Goal: Information Seeking & Learning: Check status

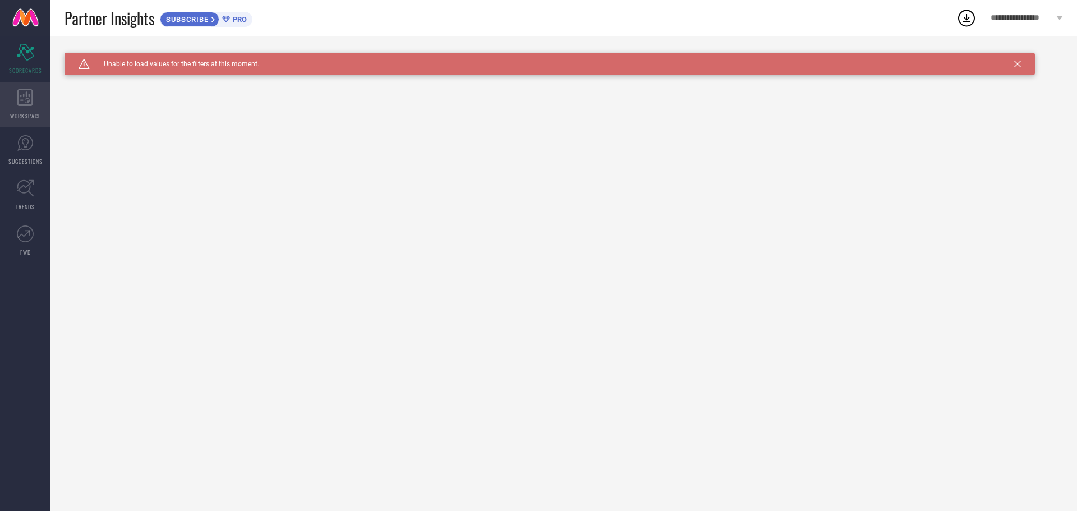
click at [19, 107] on div "WORKSPACE" at bounding box center [25, 104] width 50 height 45
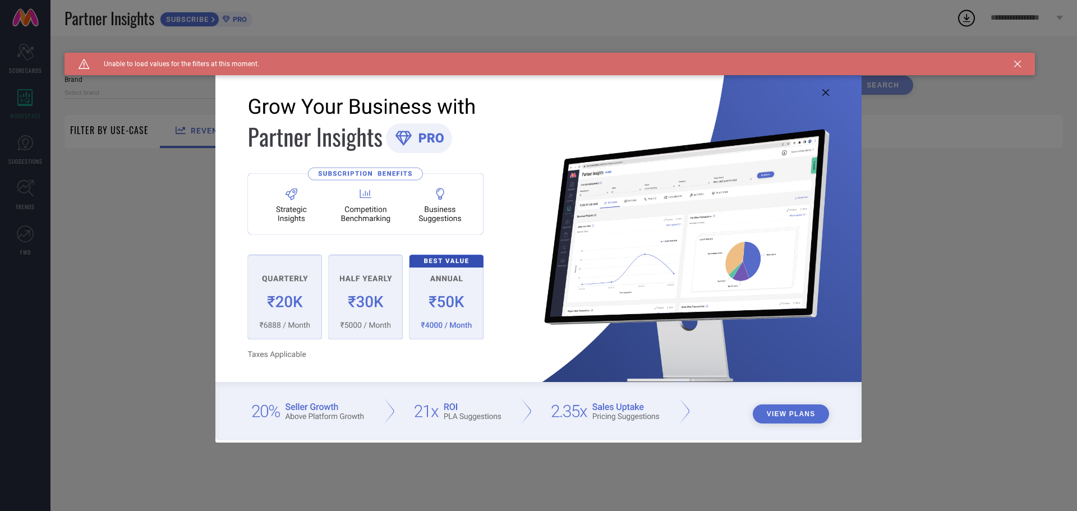
type input "1 STOP FASHION"
type input "All"
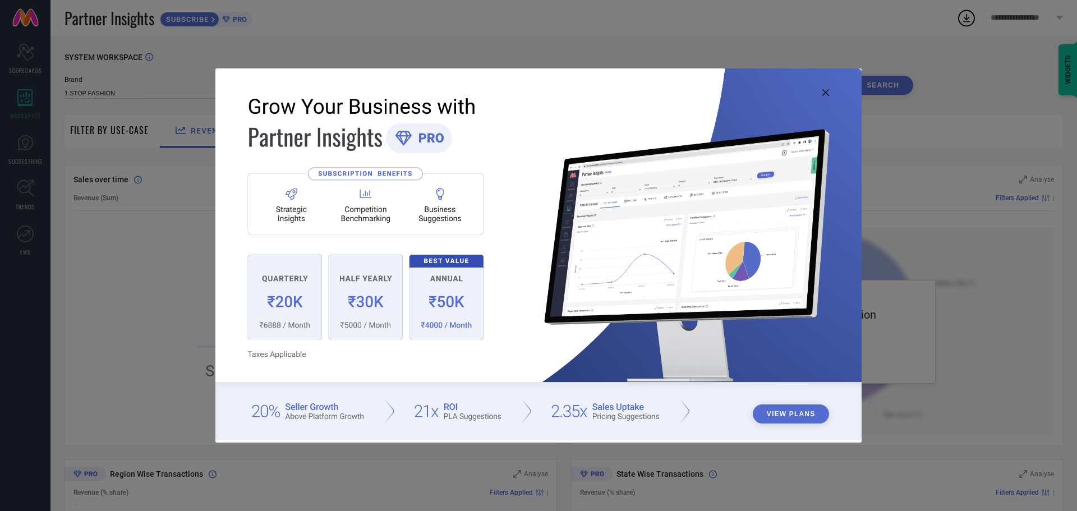
click at [826, 91] on icon at bounding box center [825, 92] width 7 height 7
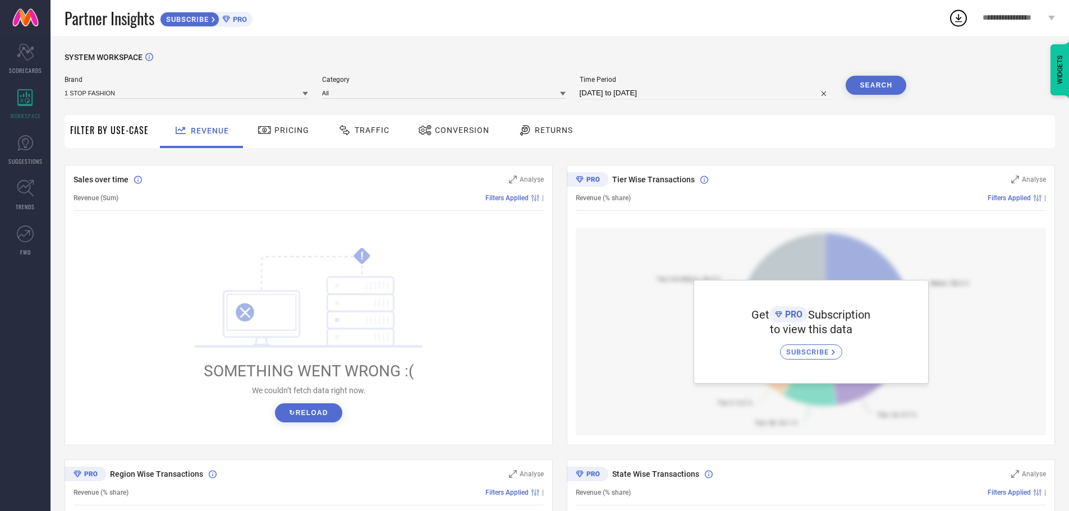
click at [282, 125] on div "Pricing" at bounding box center [283, 130] width 57 height 19
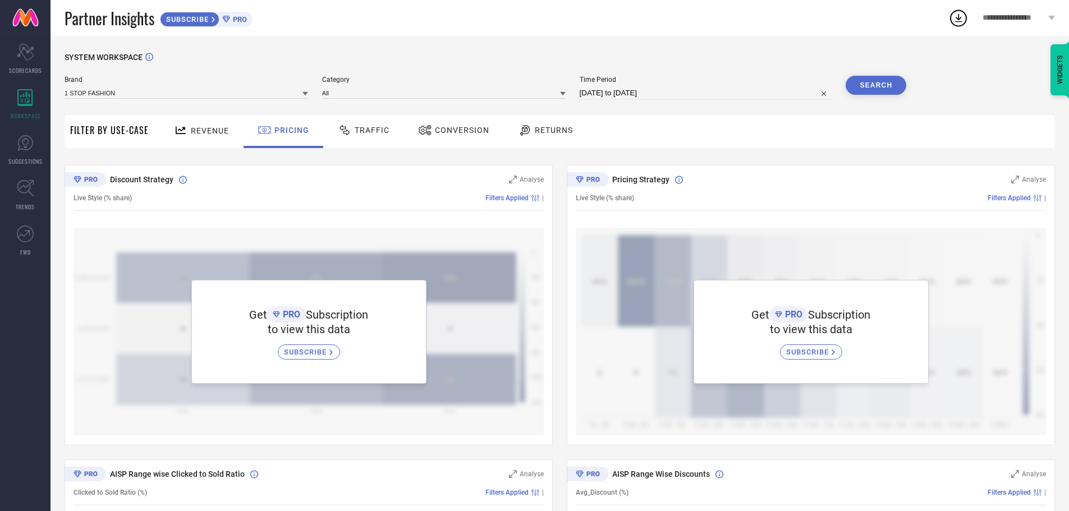
click at [195, 139] on div "Revenue" at bounding box center [201, 131] width 61 height 20
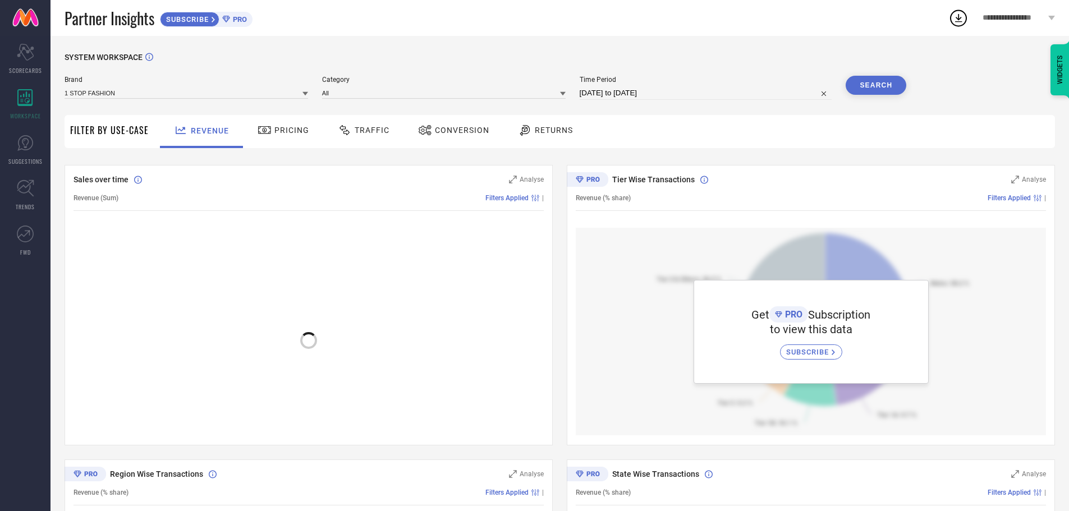
click at [292, 140] on div "Pricing" at bounding box center [283, 131] width 80 height 33
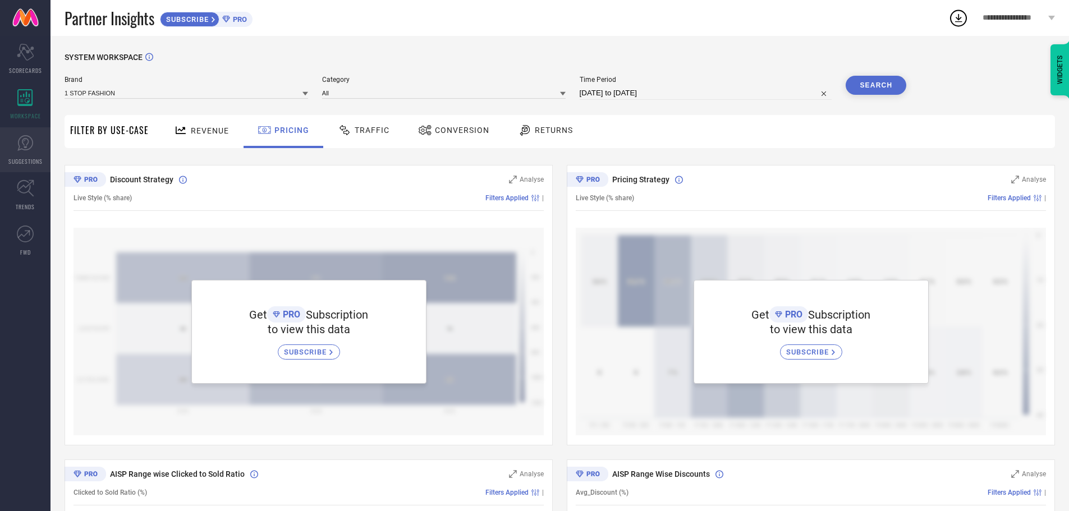
click at [21, 157] on span "SUGGESTIONS" at bounding box center [25, 161] width 34 height 8
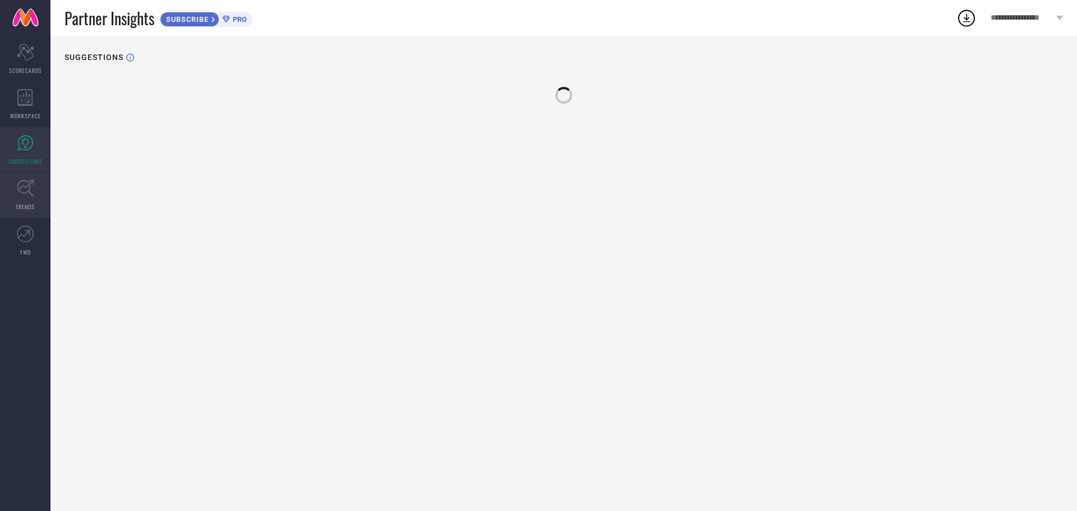
click at [22, 199] on link "TRENDS" at bounding box center [25, 195] width 50 height 45
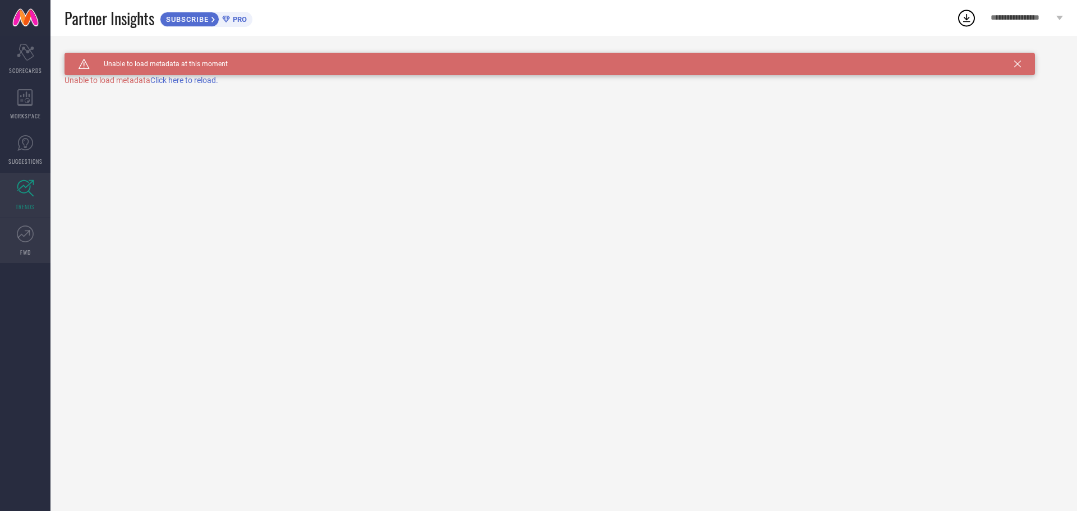
click at [41, 228] on link "FWD" at bounding box center [25, 240] width 50 height 45
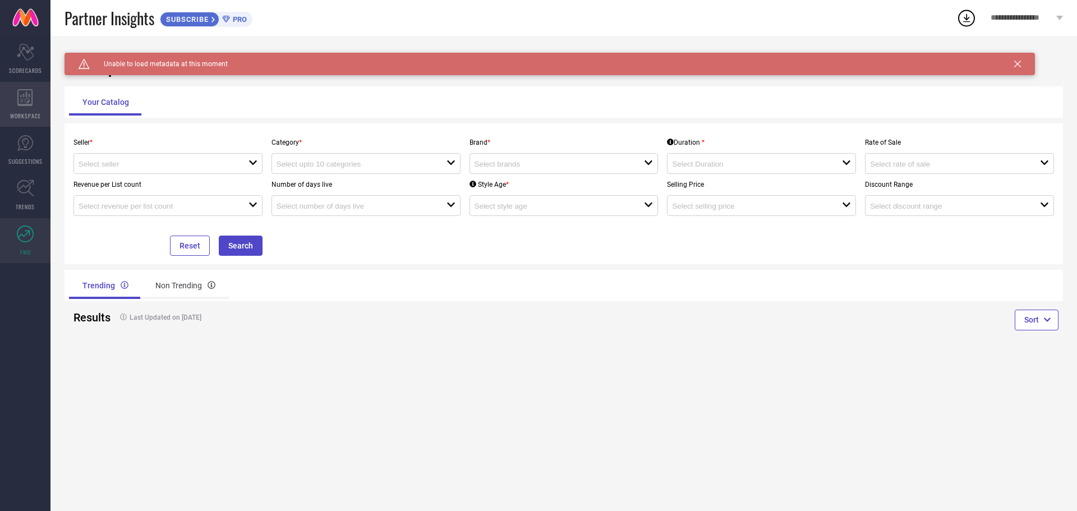
click at [39, 126] on div "WORKSPACE" at bounding box center [25, 104] width 50 height 45
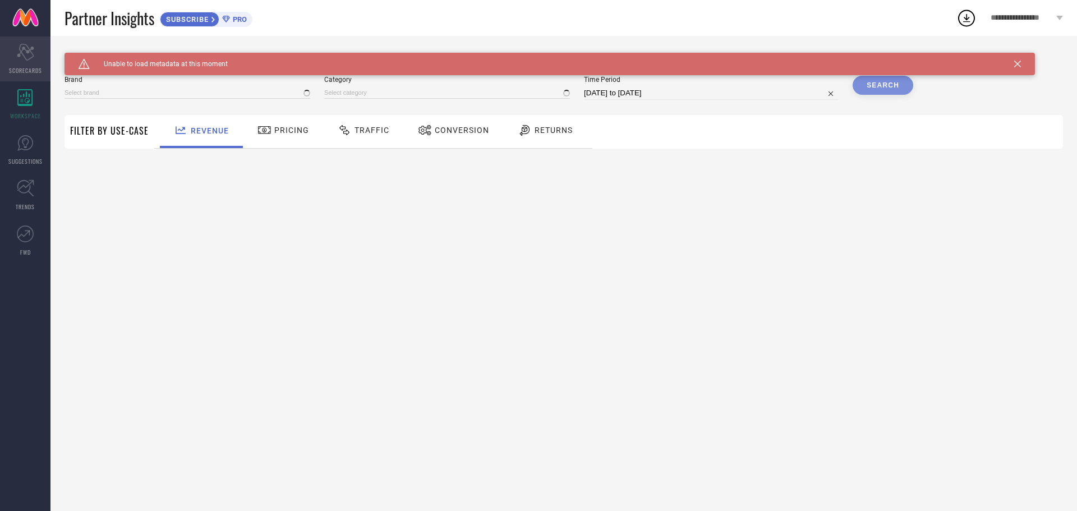
type input "1 STOP FASHION"
type input "All"
click at [30, 58] on icon at bounding box center [25, 52] width 17 height 17
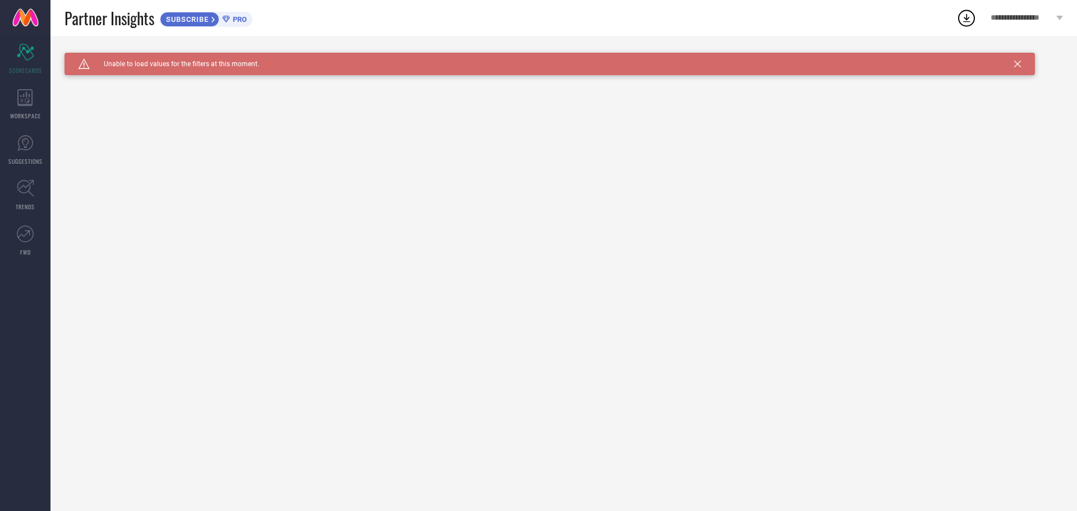
click at [1013, 14] on span "**********" at bounding box center [1022, 18] width 63 height 10
click at [707, 183] on div "Caution Created with Sketch. Unable to load values for the filters at this mome…" at bounding box center [563, 273] width 1027 height 475
